Goal: Information Seeking & Learning: Check status

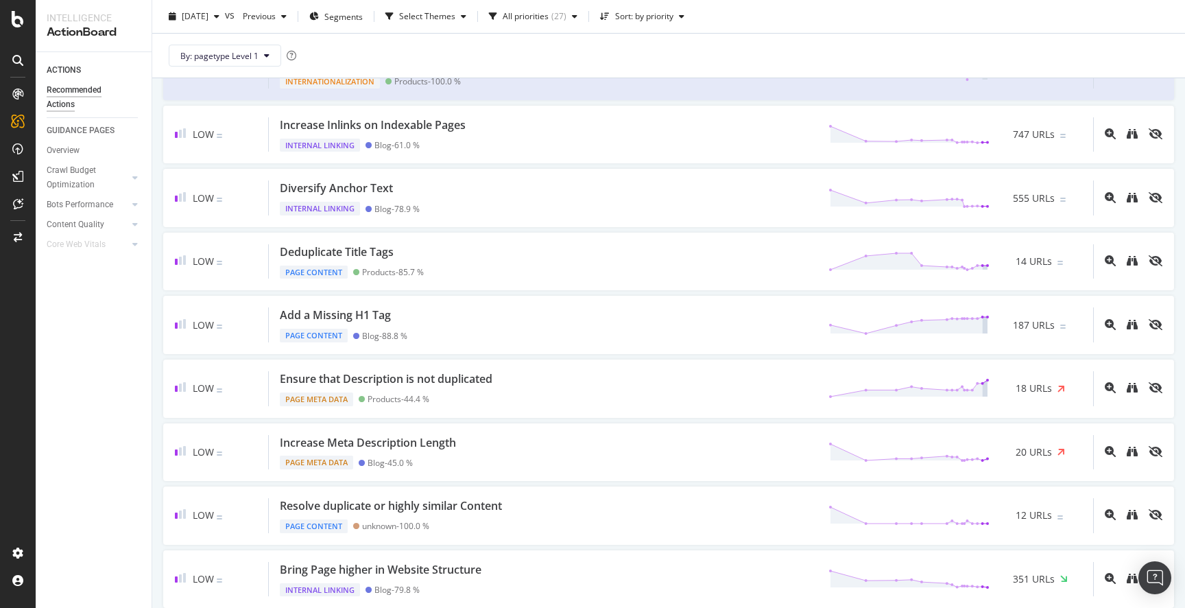
scroll to position [119, 0]
click at [136, 317] on div "ACTIONS Recommended Actions GUIDANCE PAGES Overview Crawl Budget Optimization L…" at bounding box center [94, 329] width 116 height 555
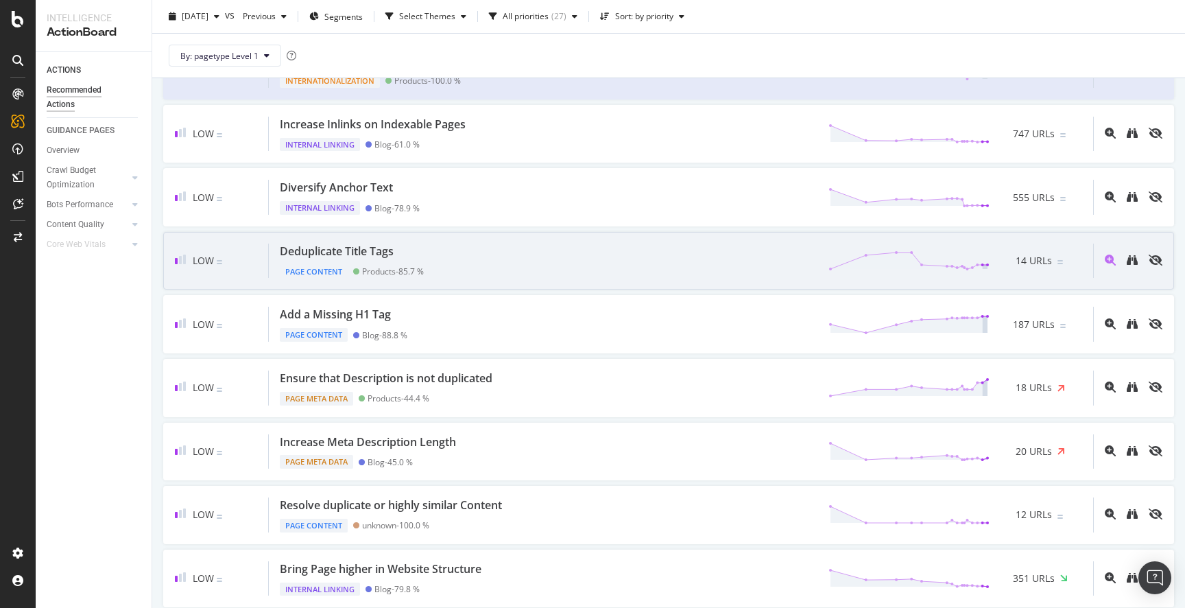
scroll to position [124, 0]
